Goal: Use online tool/utility

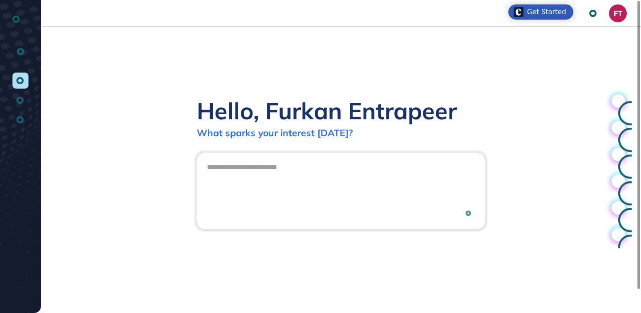
scroll to position [0, 0]
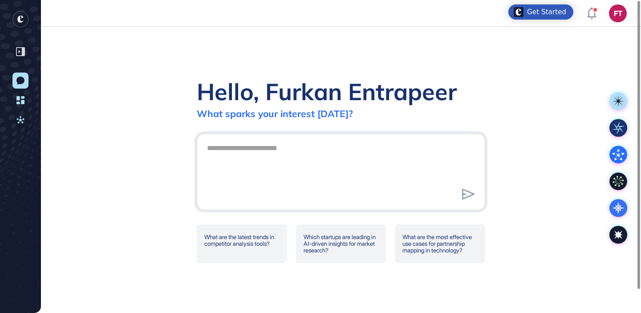
click at [354, 175] on textarea at bounding box center [341, 170] width 279 height 62
type textarea "**********"
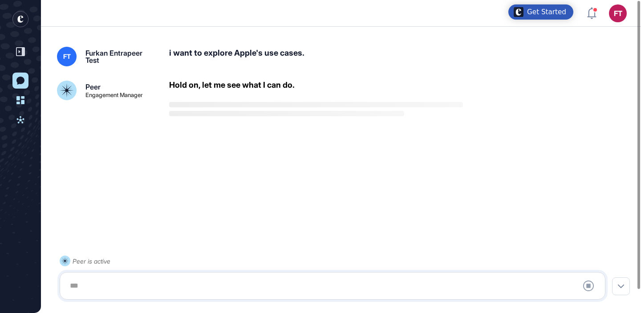
scroll to position [25, 0]
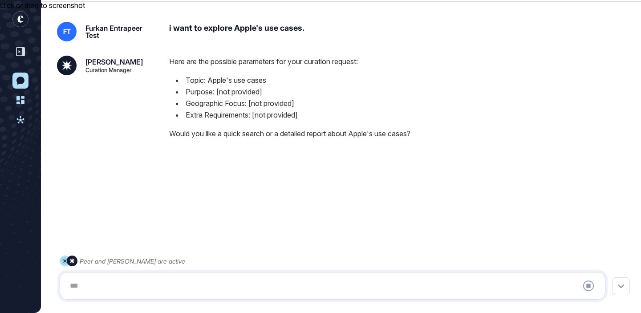
click at [379, 69] on div "click or drag to screenshot" at bounding box center [320, 156] width 641 height 313
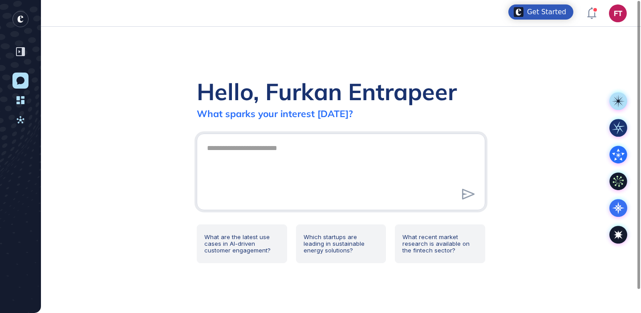
scroll to position [0, 0]
